Goal: Communication & Community: Ask a question

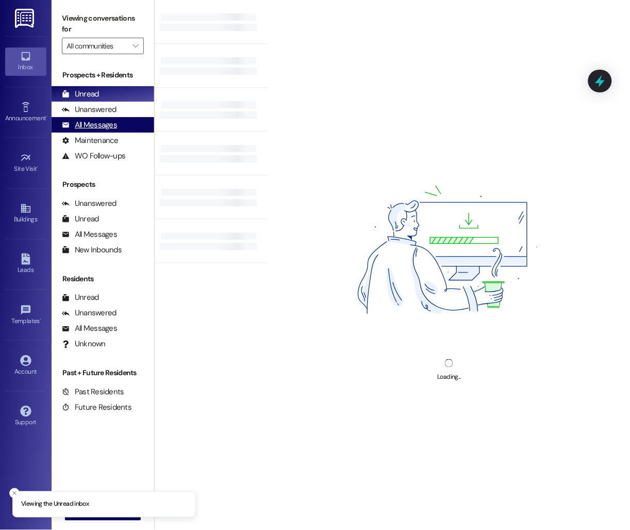
click at [87, 126] on div "All Messages" at bounding box center [89, 125] width 55 height 11
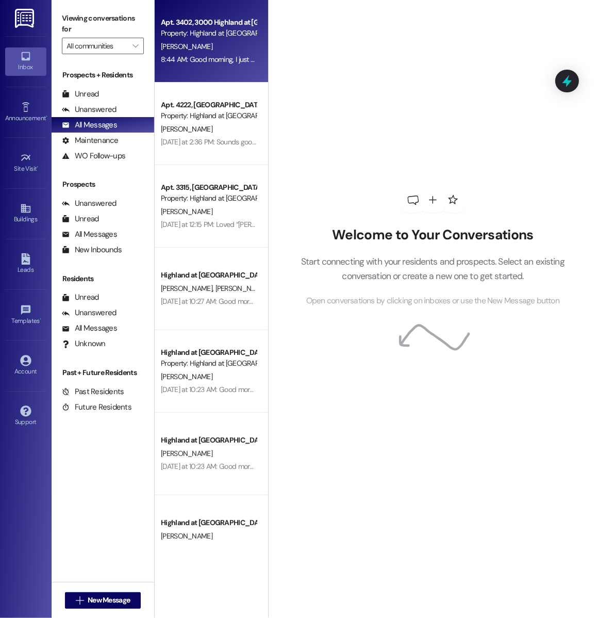
click at [208, 38] on div "Property: Highland at [GEOGRAPHIC_DATA]" at bounding box center [208, 33] width 95 height 11
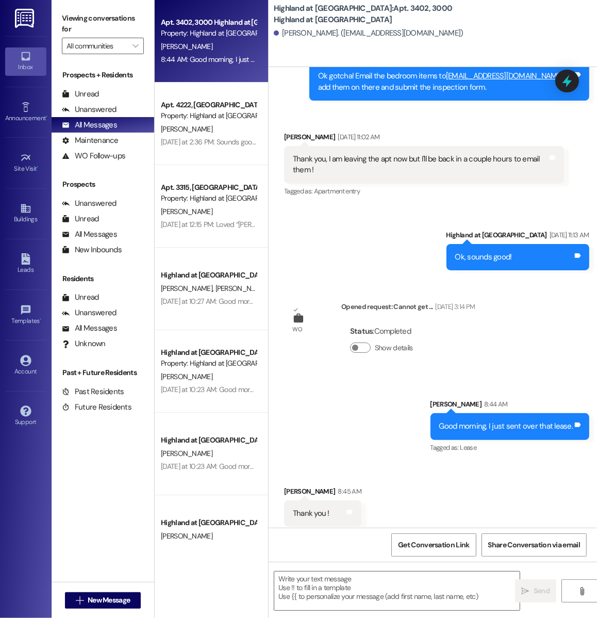
scroll to position [2210, 0]
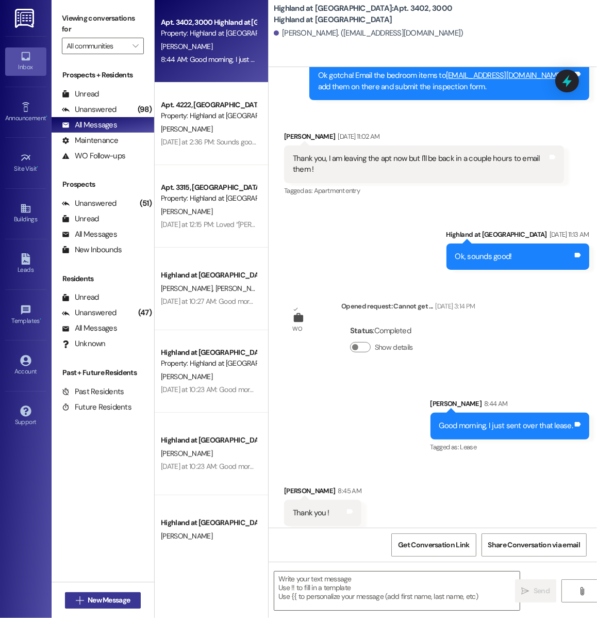
click at [113, 529] on button " New Message" at bounding box center [103, 600] width 76 height 16
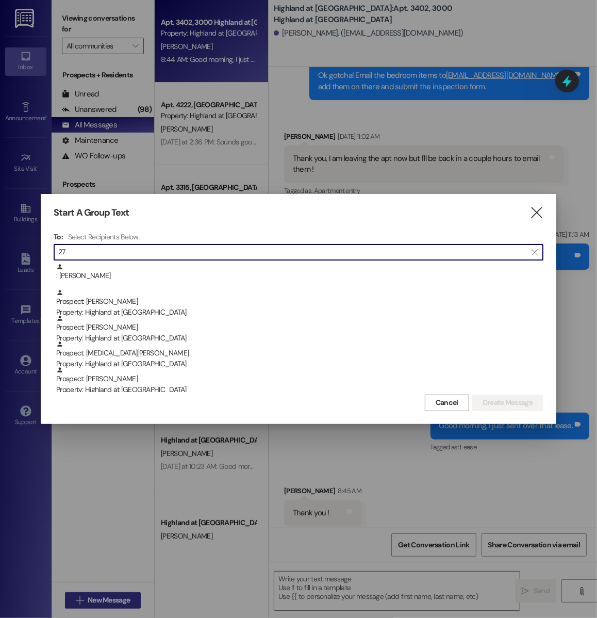
type input "2"
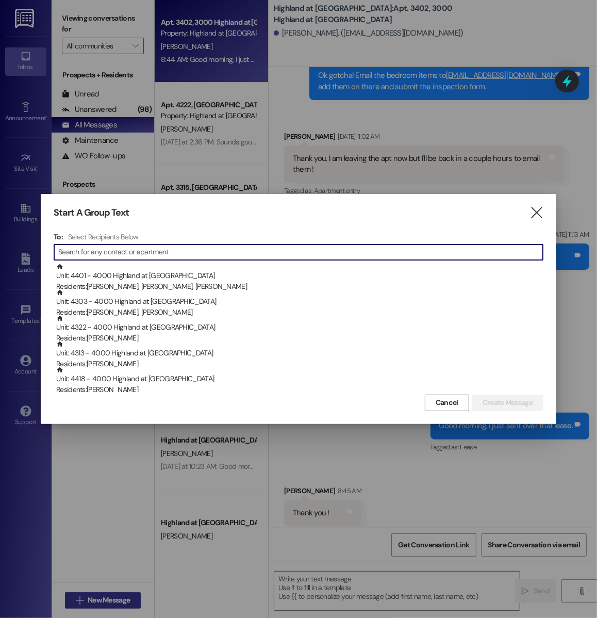
type input "1"
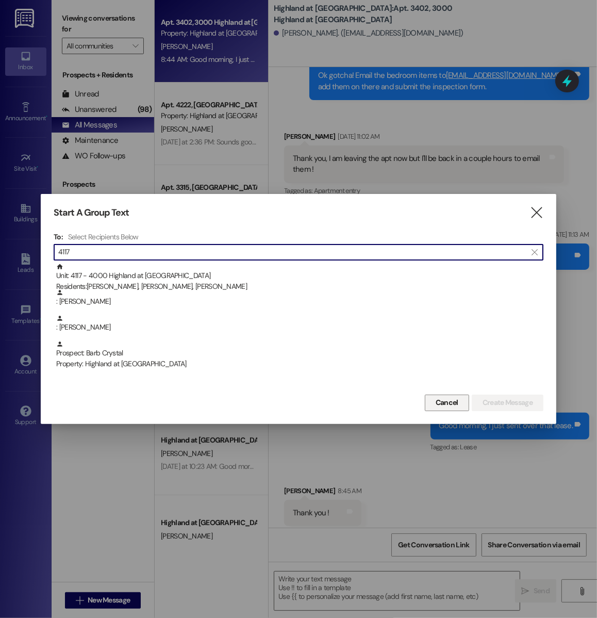
type input "4117"
click at [434, 405] on span "Cancel" at bounding box center [447, 402] width 27 height 11
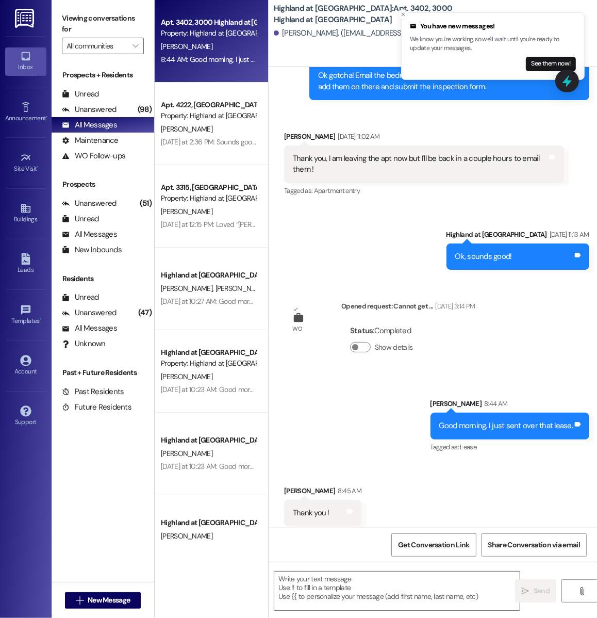
scroll to position [2210, 0]
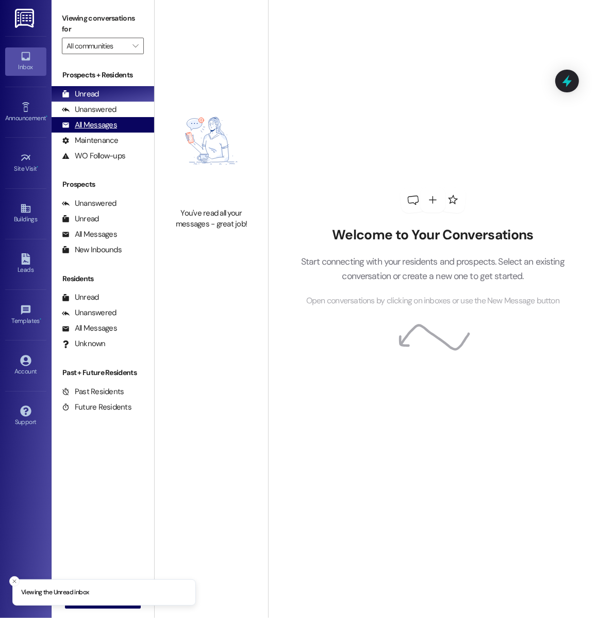
click at [85, 124] on div "All Messages" at bounding box center [89, 125] width 55 height 11
